Goal: Transaction & Acquisition: Obtain resource

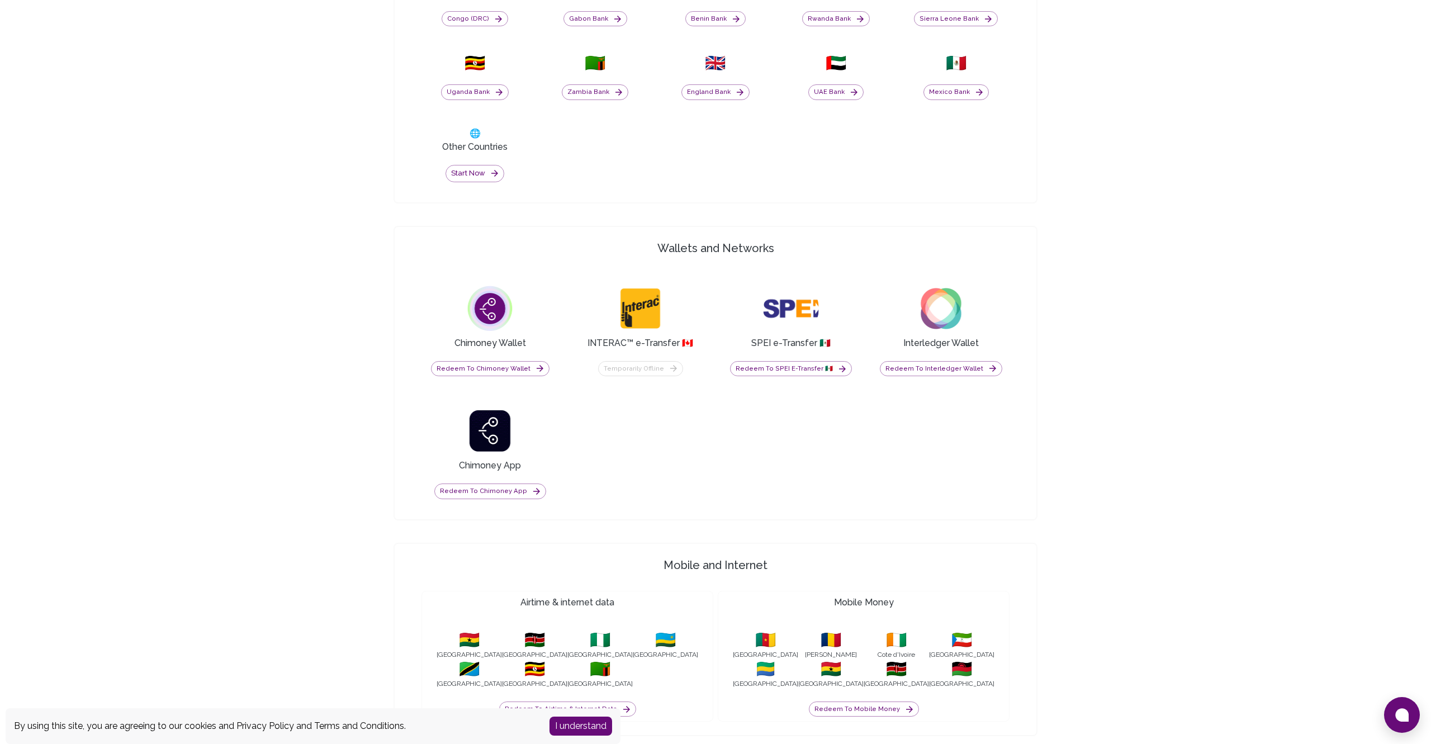
scroll to position [760, 0]
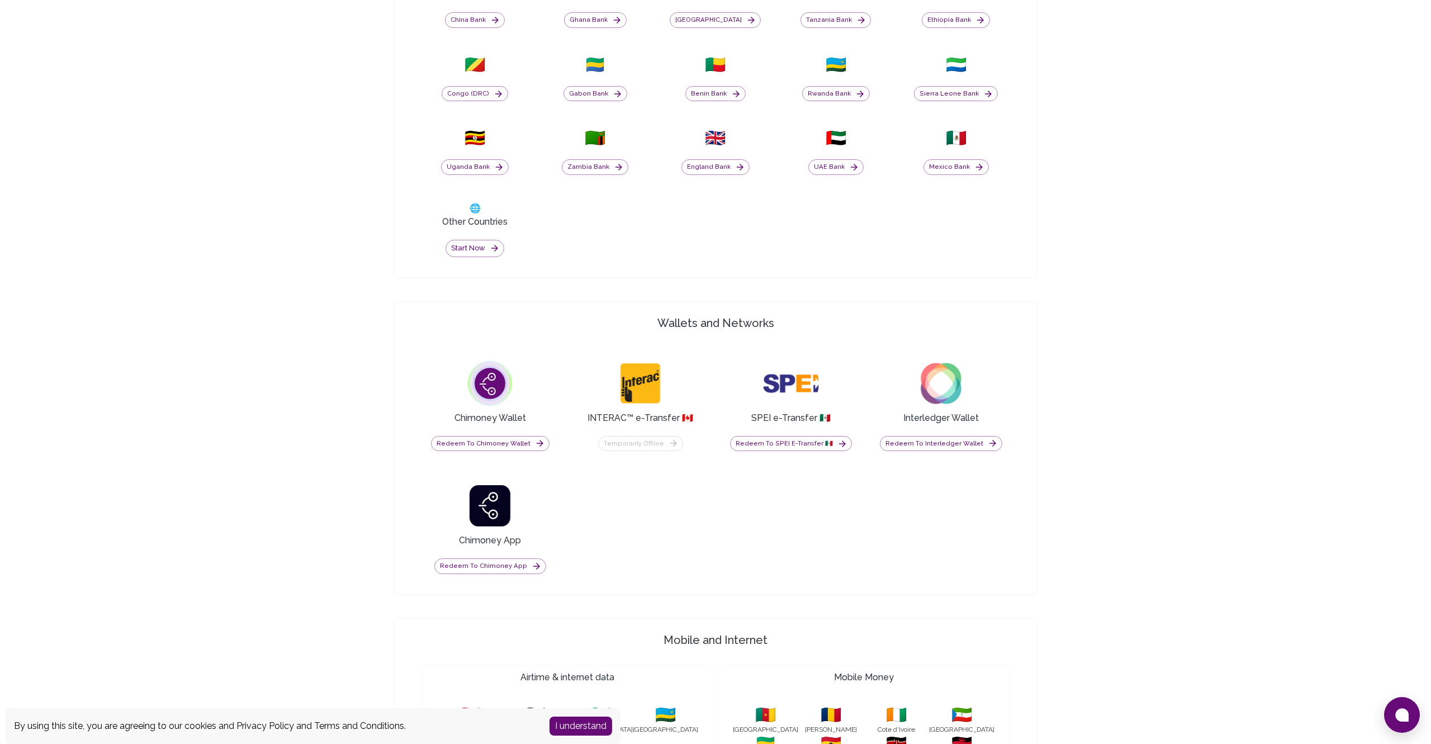
click at [578, 725] on button "I understand" at bounding box center [580, 726] width 63 height 19
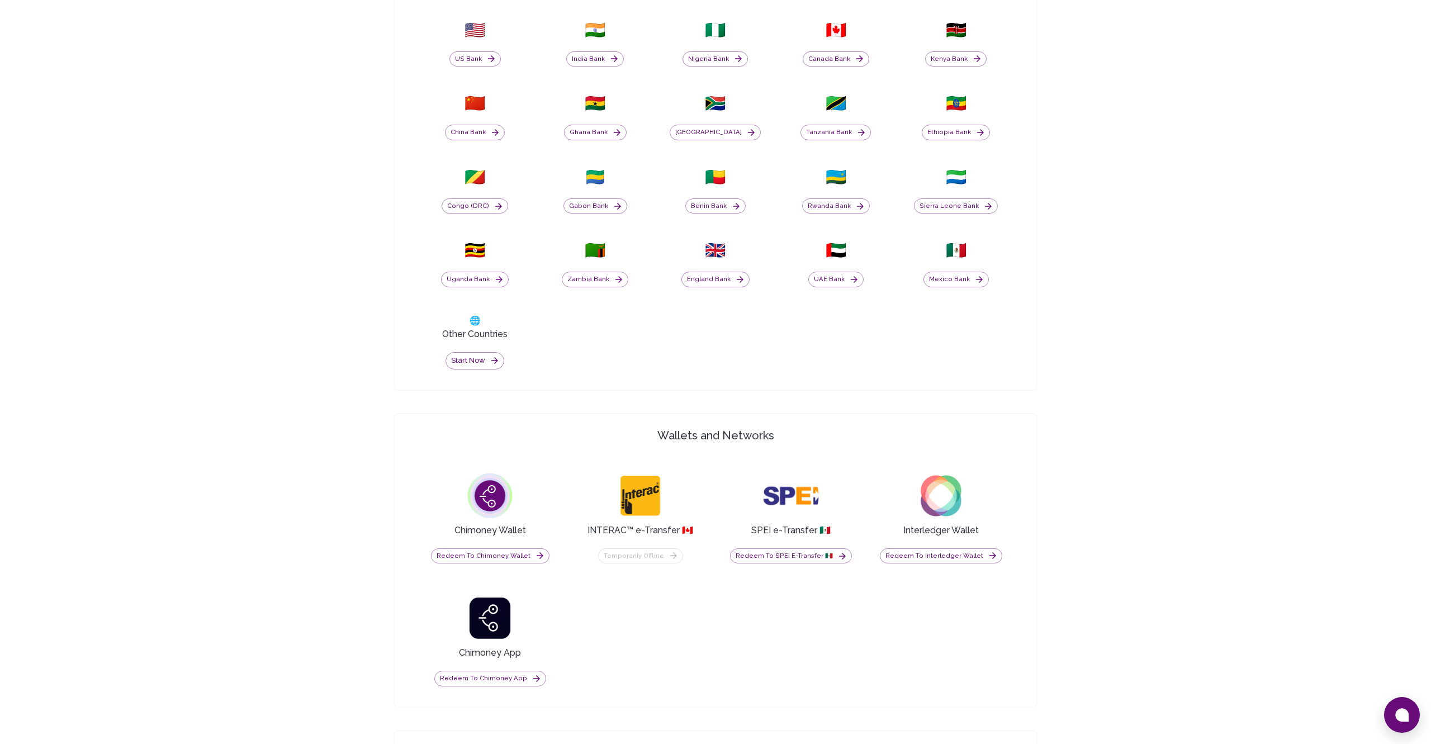
scroll to position [639, 0]
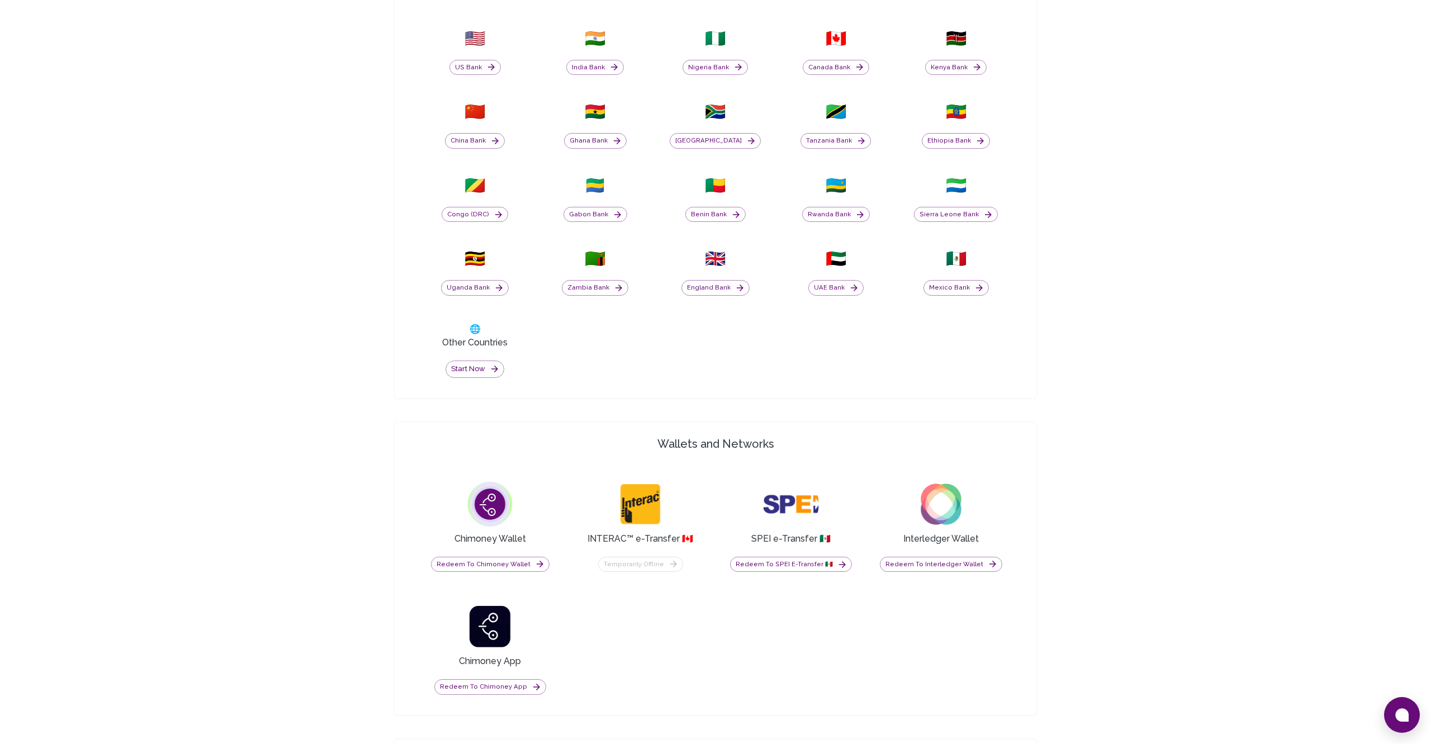
click at [482, 344] on h3 "Other Countries" at bounding box center [474, 342] width 65 height 13
click at [473, 366] on button "Start now" at bounding box center [474, 368] width 59 height 17
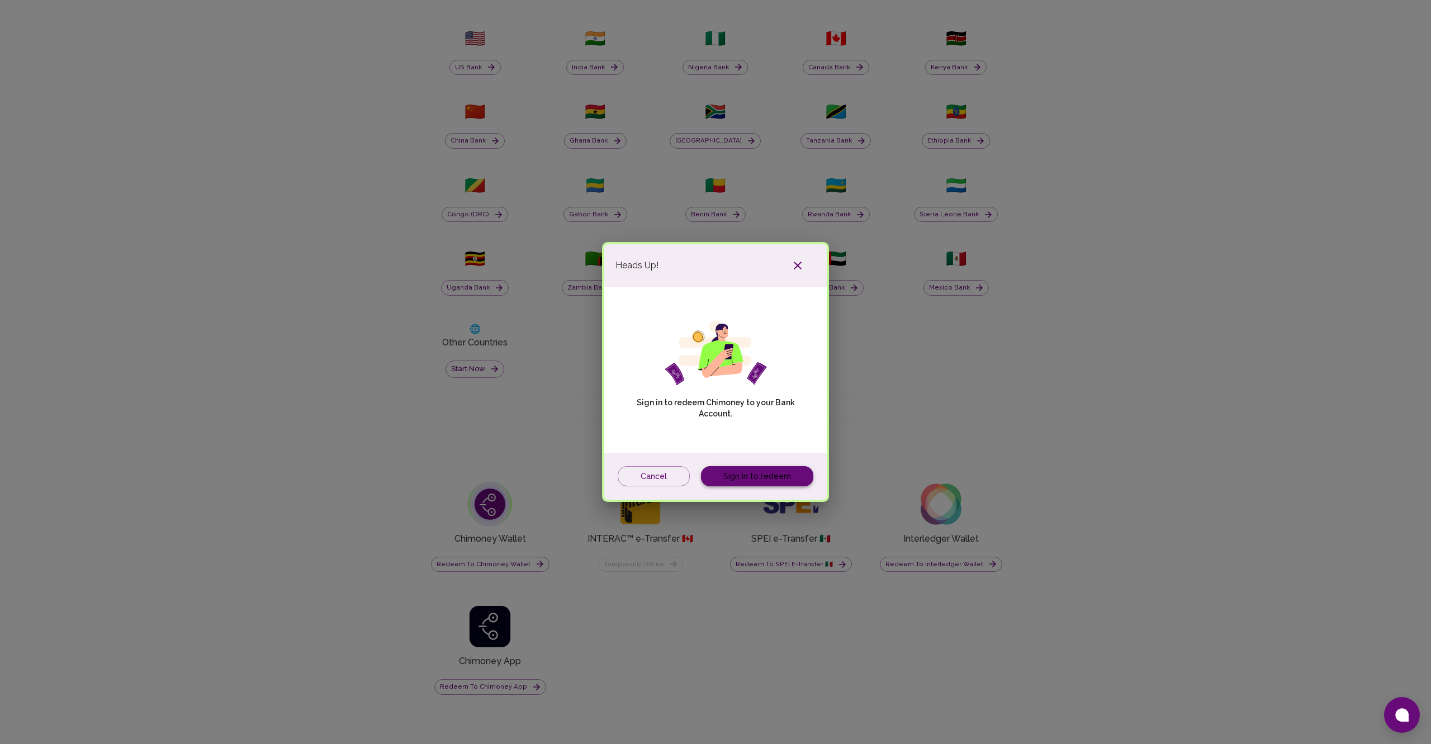
click at [752, 482] on link "Sign in to redeem" at bounding box center [757, 476] width 112 height 21
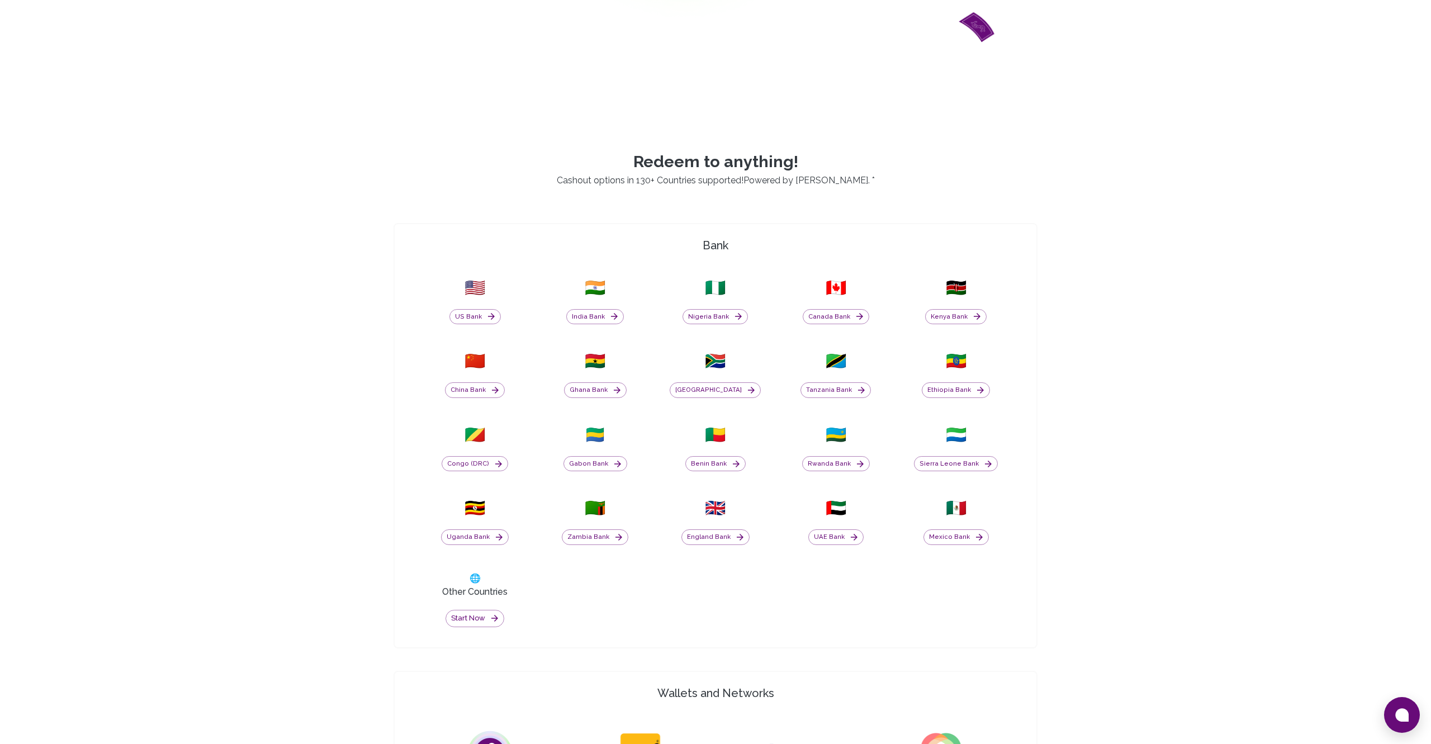
scroll to position [412, 0]
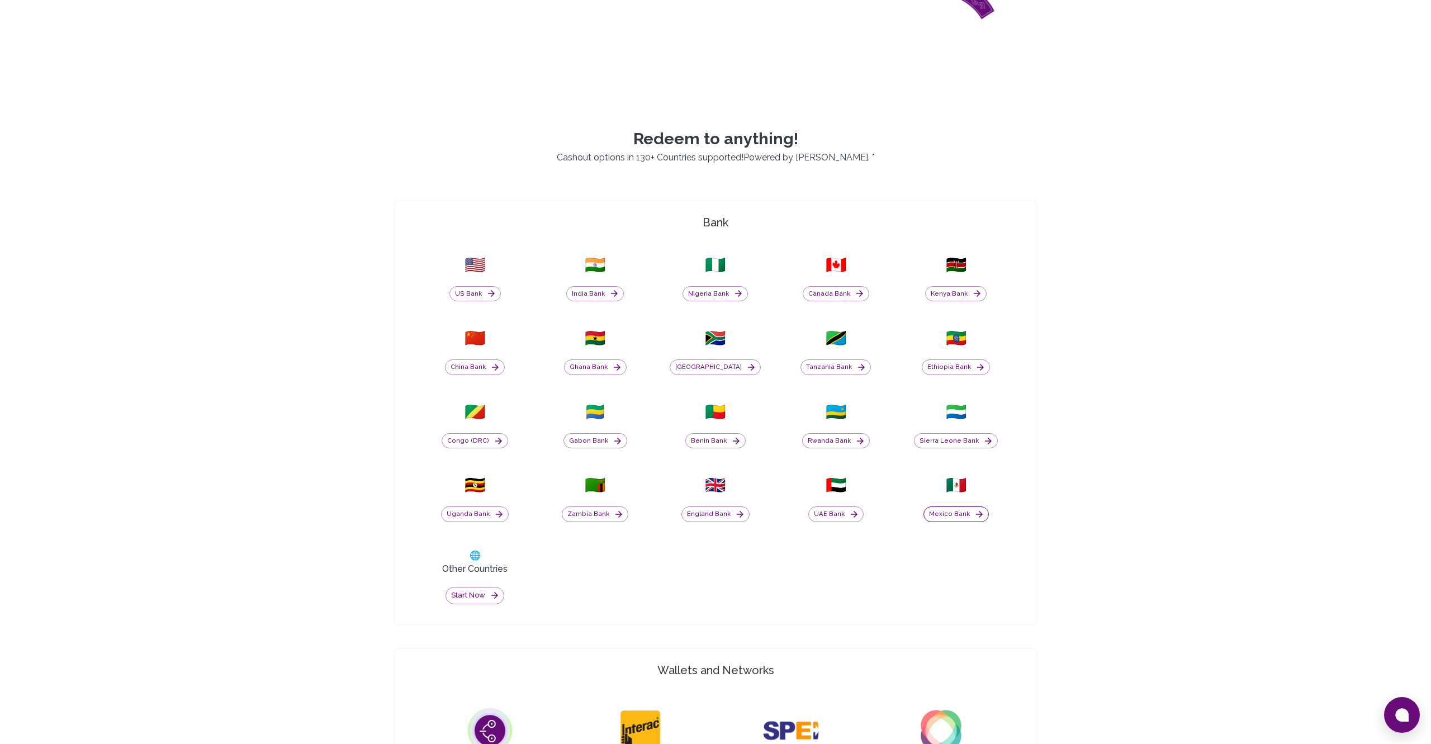
click at [954, 515] on button "Mexico Bank" at bounding box center [955, 514] width 65 height 16
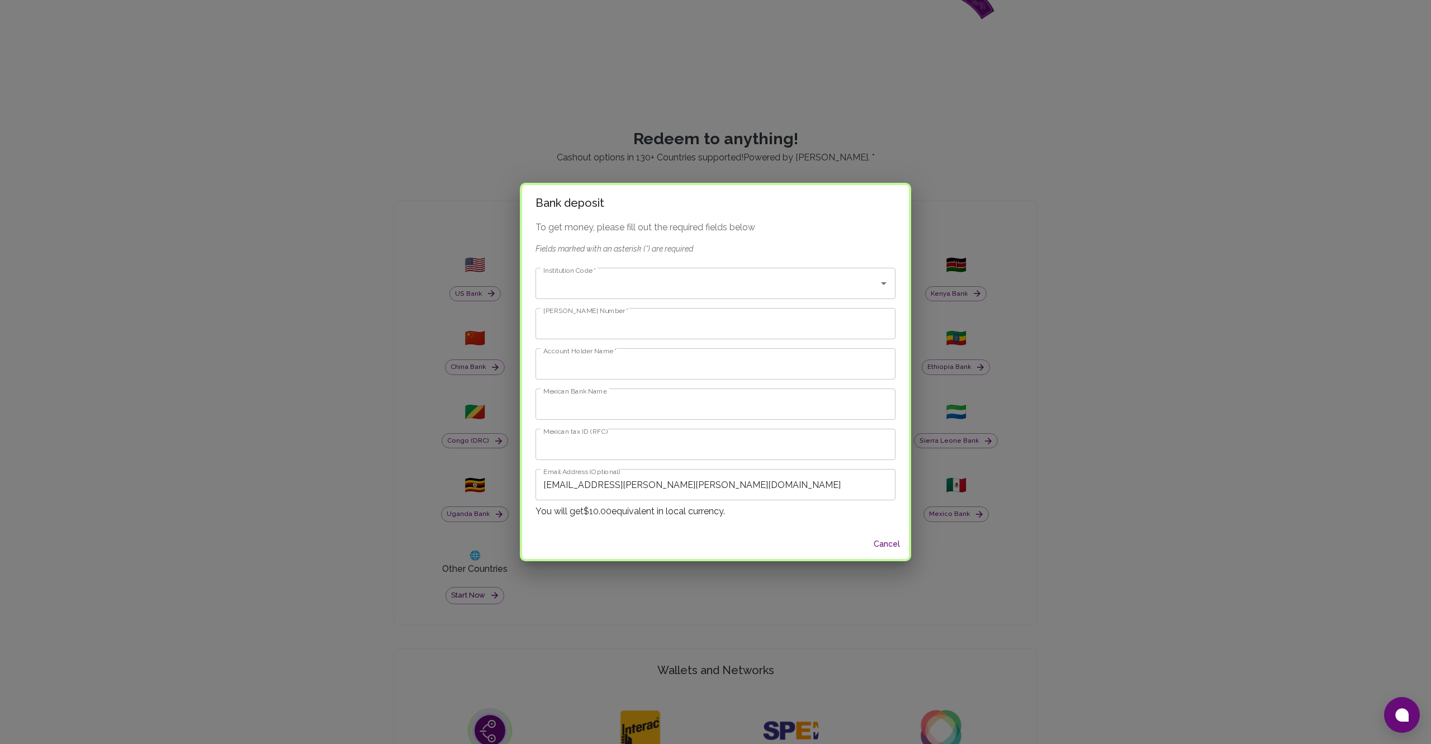
click at [877, 541] on button "Cancel" at bounding box center [887, 544] width 36 height 21
type input "johan.blanco.perez@gmail.com"
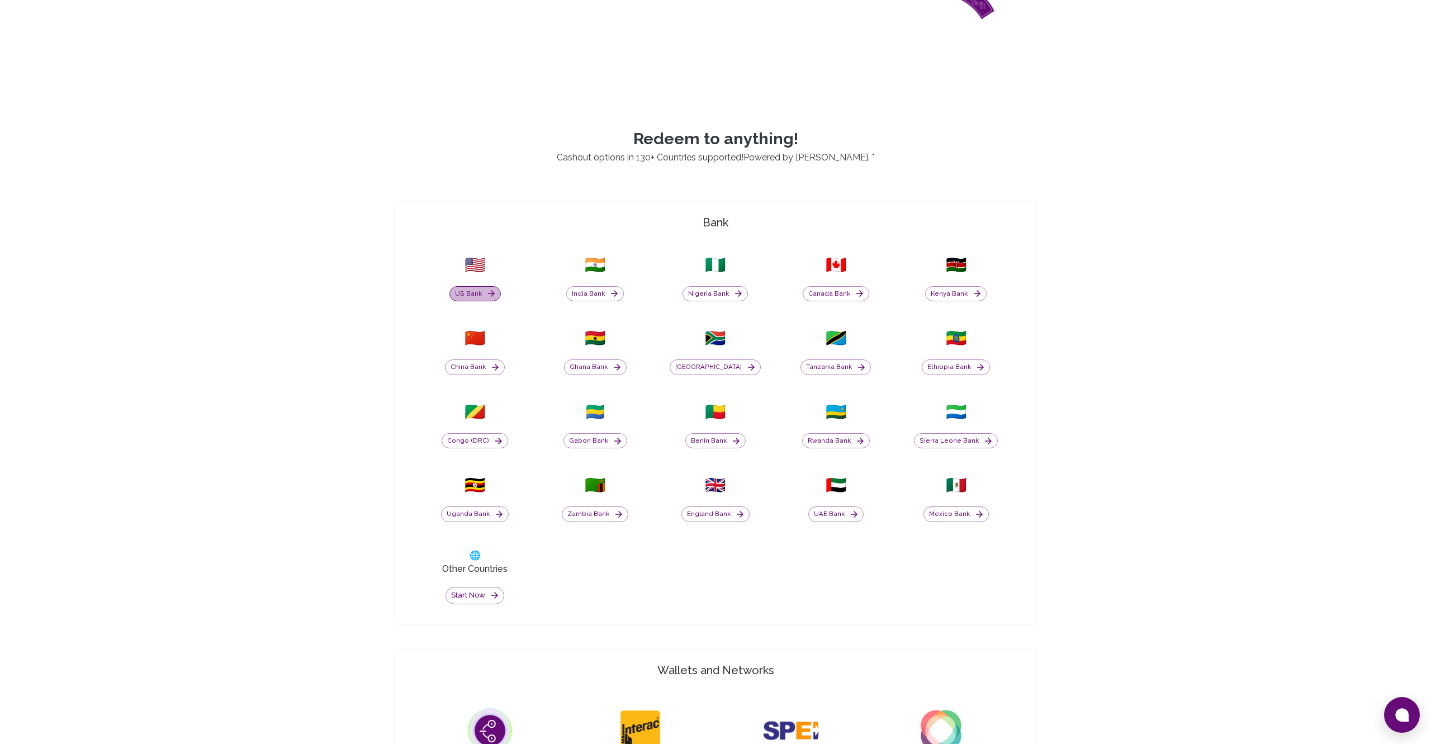
click at [488, 294] on icon "button" at bounding box center [491, 293] width 7 height 7
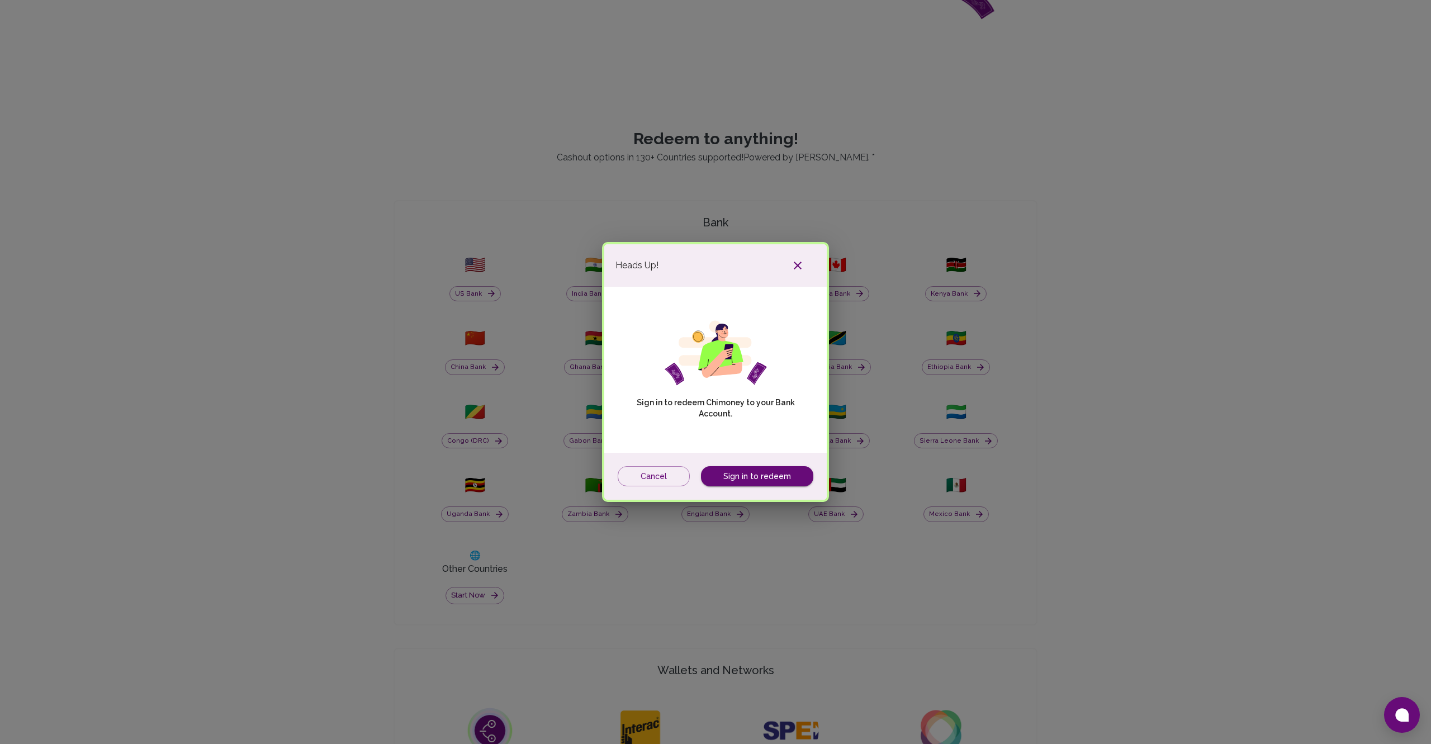
click at [797, 263] on icon "button" at bounding box center [797, 265] width 13 height 13
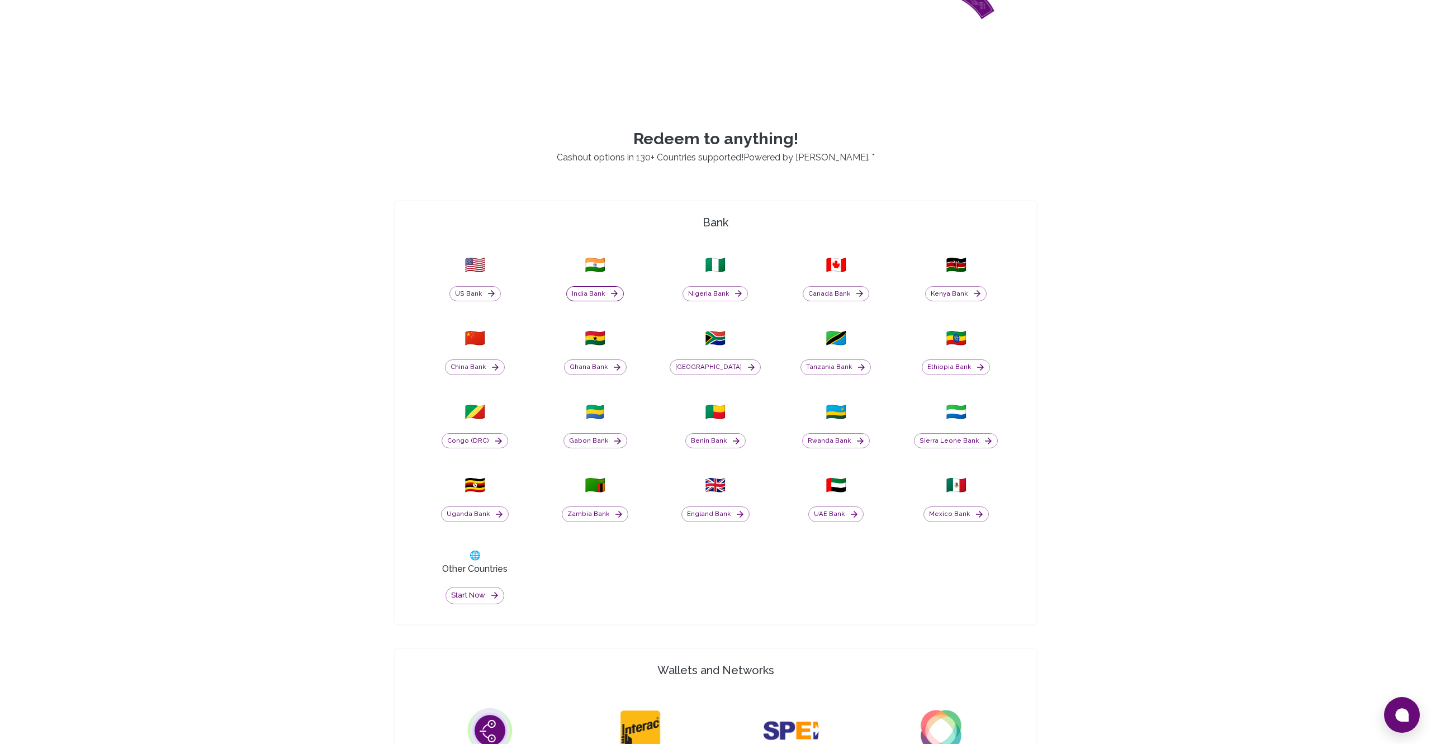
click at [590, 290] on button "India Bank" at bounding box center [595, 294] width 58 height 16
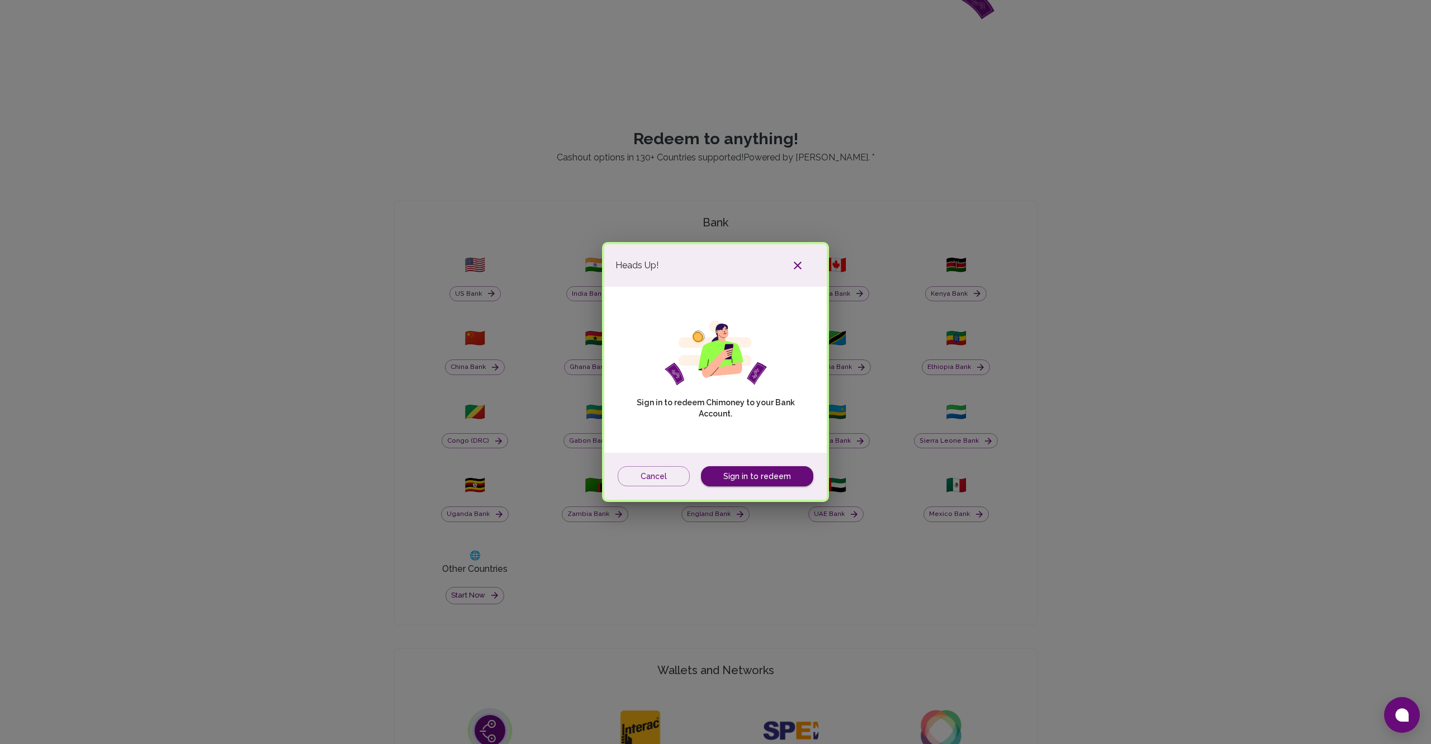
drag, startPoint x: 801, startPoint y: 265, endPoint x: 671, endPoint y: 246, distance: 131.0
click at [800, 265] on icon "button" at bounding box center [797, 265] width 13 height 13
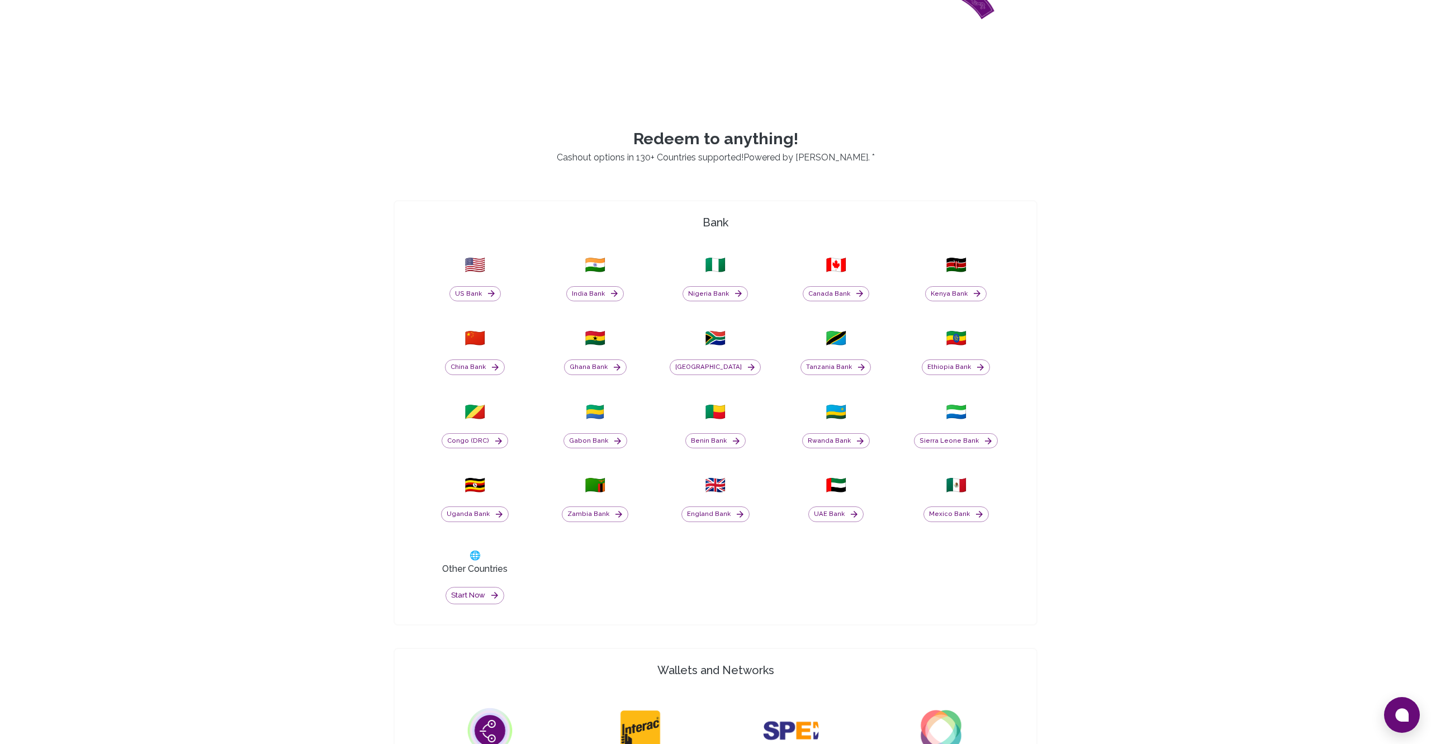
click at [477, 263] on span "🇺🇸" at bounding box center [474, 265] width 21 height 20
click at [932, 514] on button "Mexico Bank" at bounding box center [955, 514] width 65 height 16
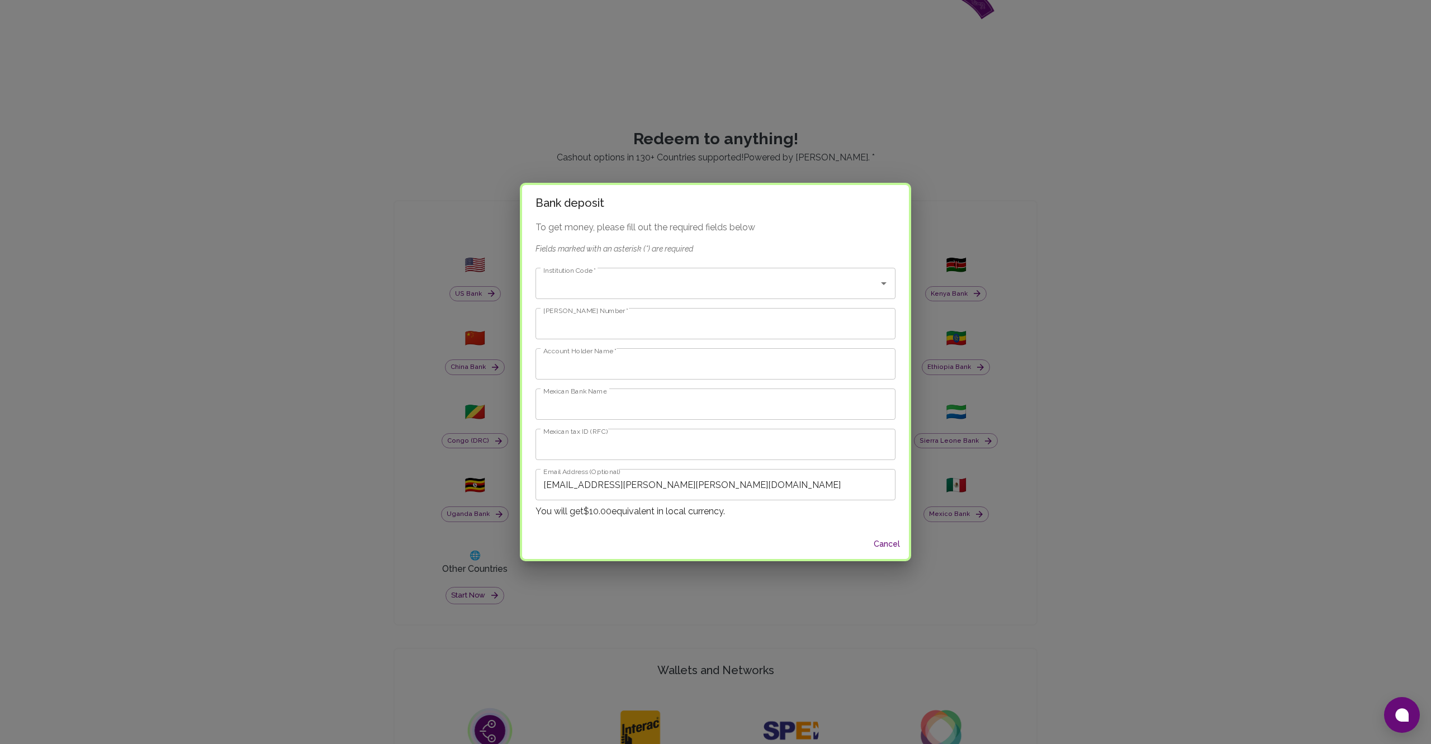
click at [855, 590] on div "Bank deposit To get money, please fill out the required fields below Fields mar…" at bounding box center [715, 372] width 1431 height 744
type input "johan.blanco.perez@gmail.com"
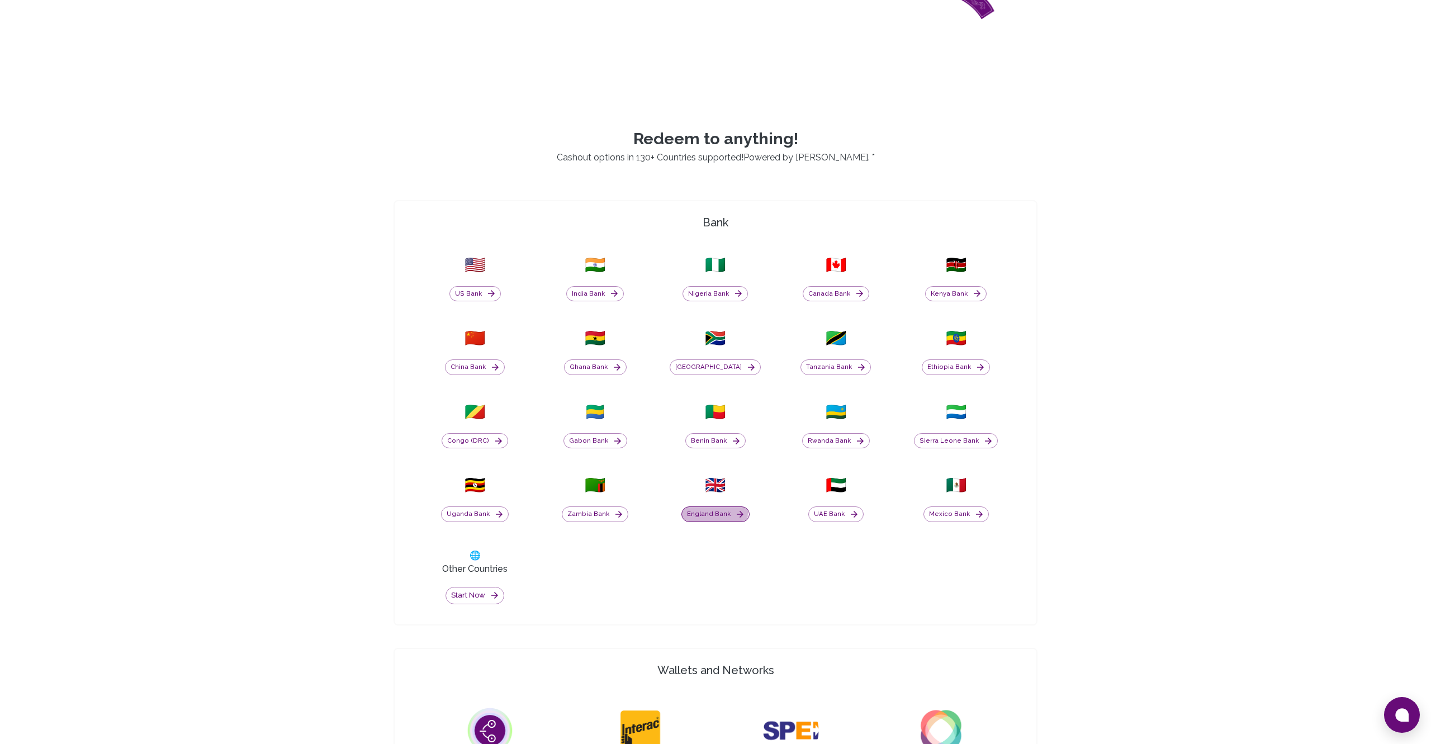
click at [705, 512] on button "England Bank" at bounding box center [715, 514] width 68 height 16
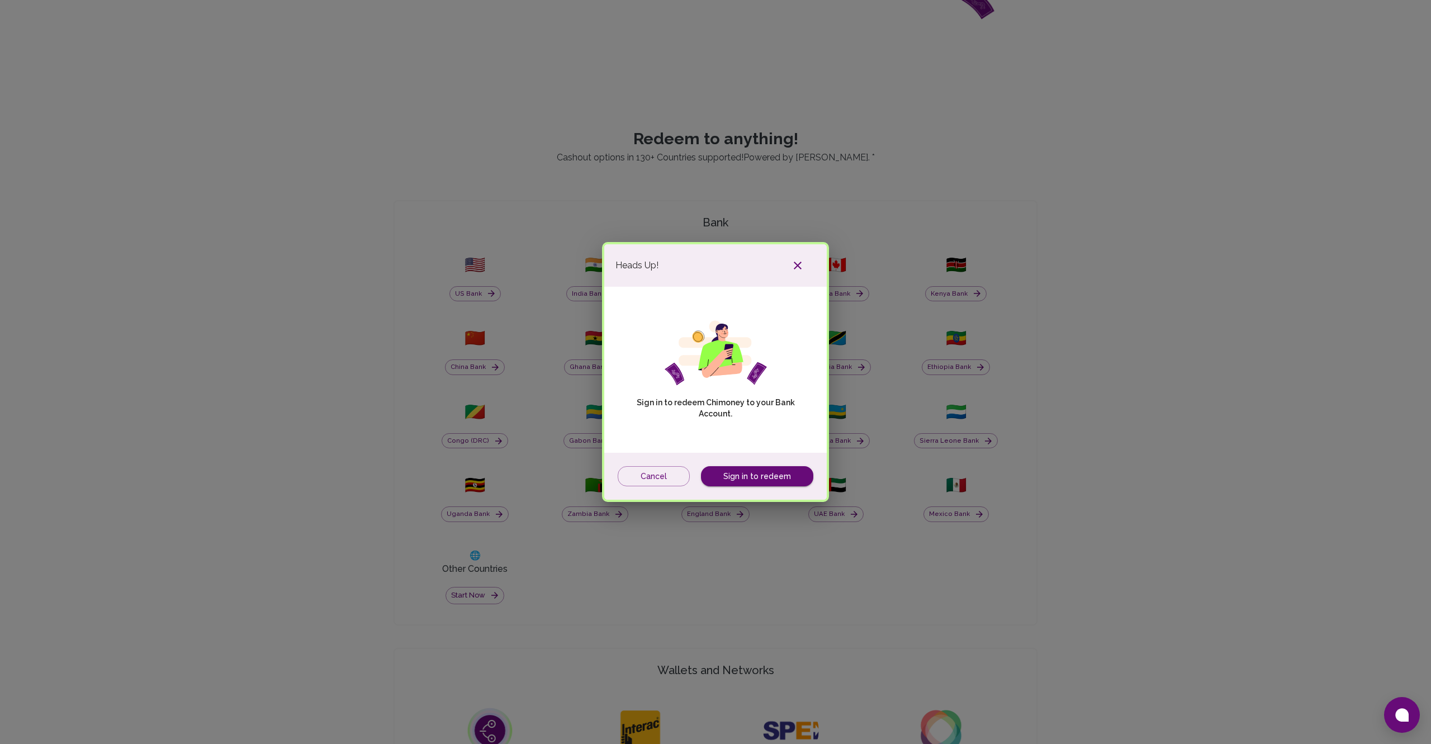
click at [799, 264] on icon "button" at bounding box center [797, 265] width 13 height 13
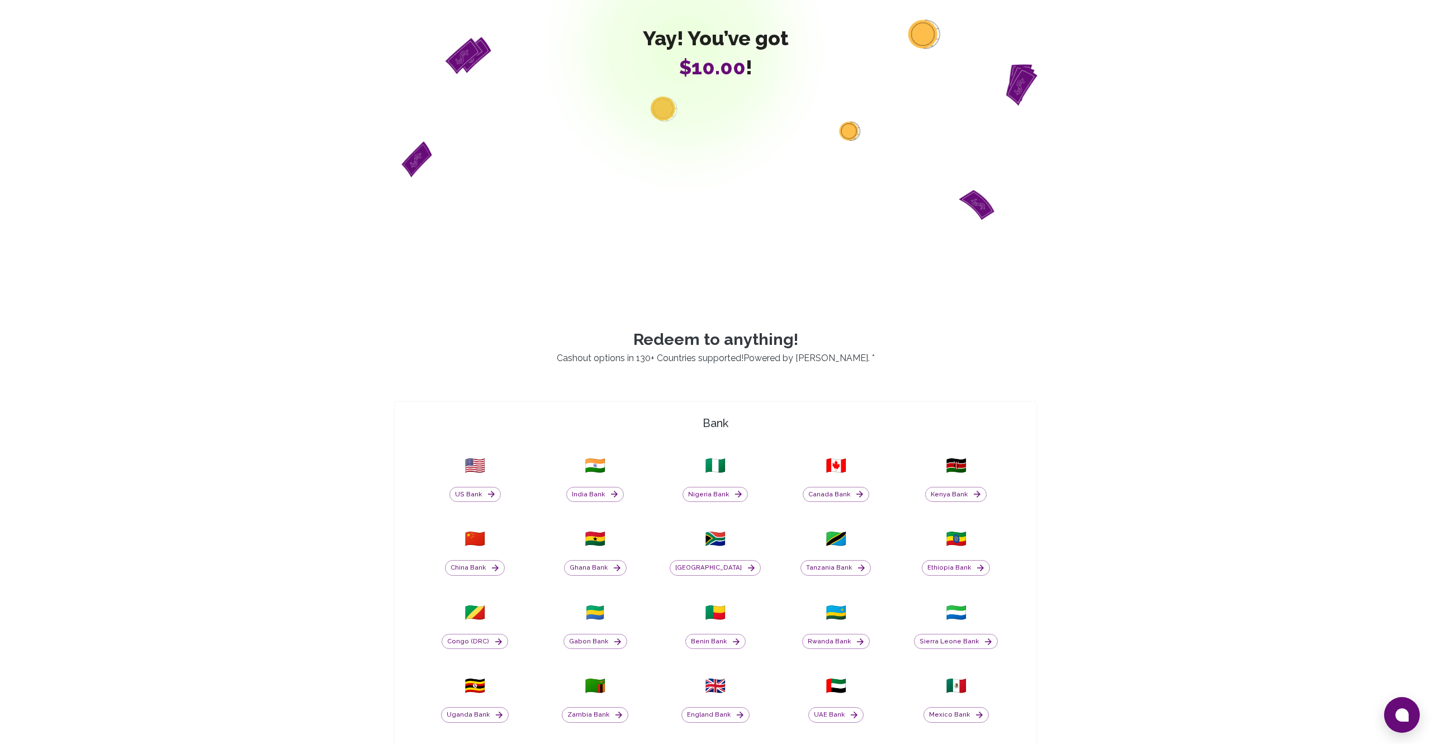
scroll to position [0, 0]
